Goal: Ask a question

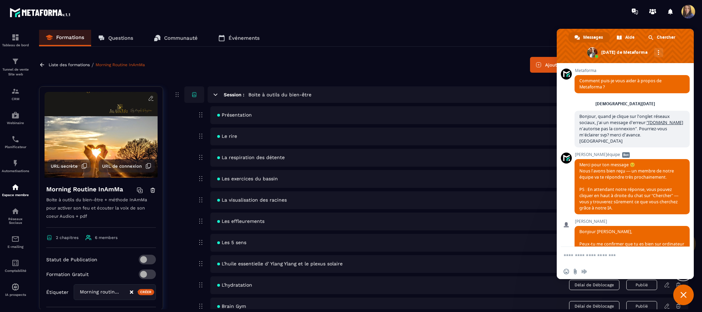
scroll to position [2536, 0]
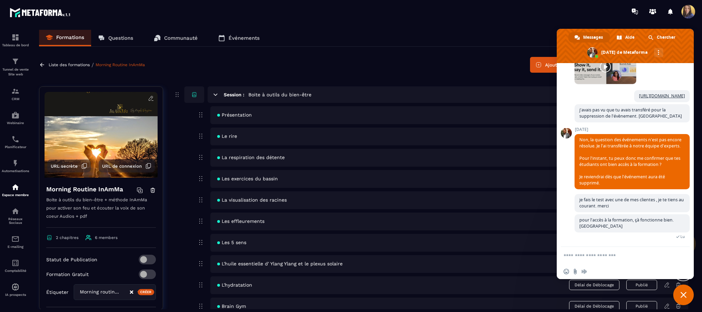
click at [115, 33] on link "Questions" at bounding box center [115, 38] width 49 height 16
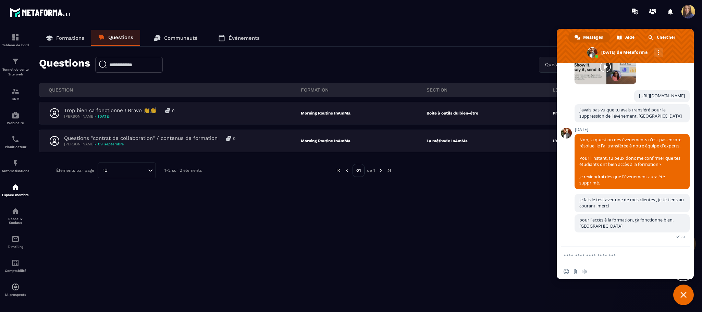
click at [178, 39] on p "Communauté" at bounding box center [181, 38] width 34 height 6
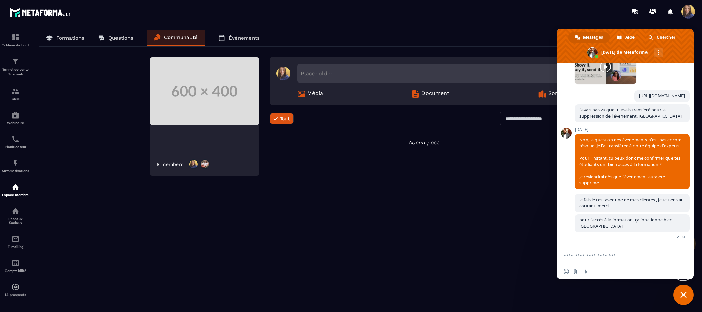
click at [115, 38] on p "Questions" at bounding box center [120, 38] width 25 height 6
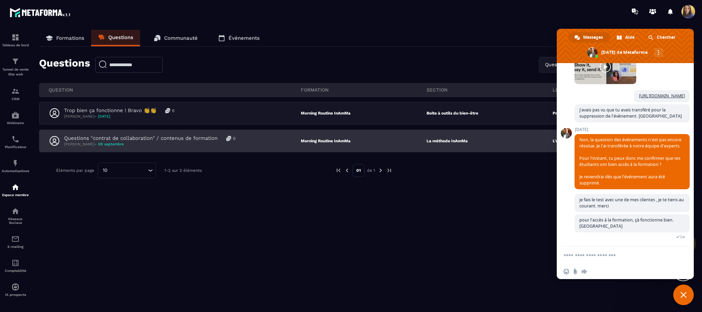
click at [148, 136] on p "Questions "contrat de collaboration" / contenus de formation" at bounding box center [140, 138] width 153 height 7
